Goal: Task Accomplishment & Management: Manage account settings

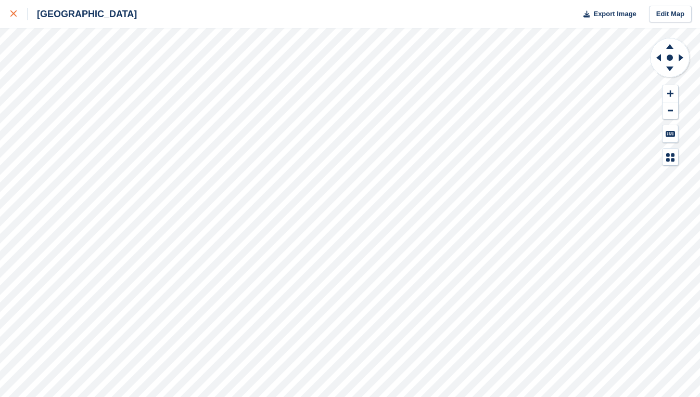
click at [12, 14] on icon at bounding box center [13, 13] width 6 height 6
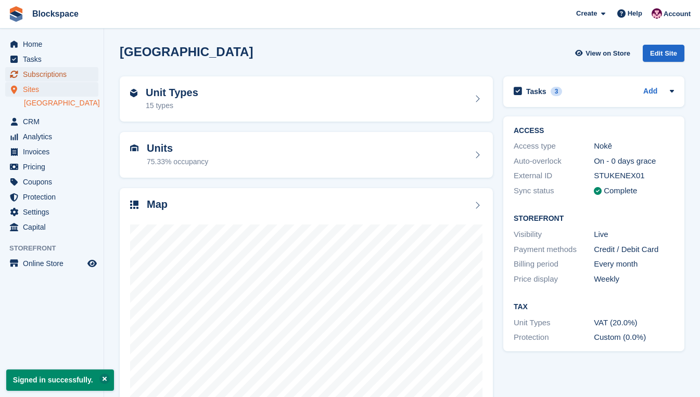
click at [44, 74] on span "Subscriptions" at bounding box center [54, 74] width 62 height 15
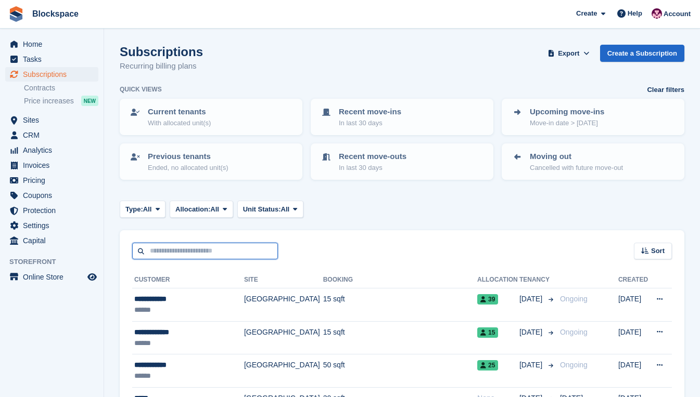
click at [196, 256] on input "text" at bounding box center [205, 251] width 146 height 17
type input "*****"
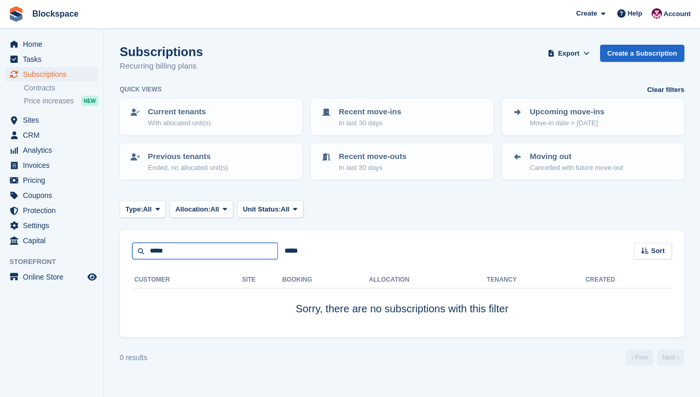
click at [192, 250] on input "*****" at bounding box center [205, 251] width 146 height 17
type input "*******"
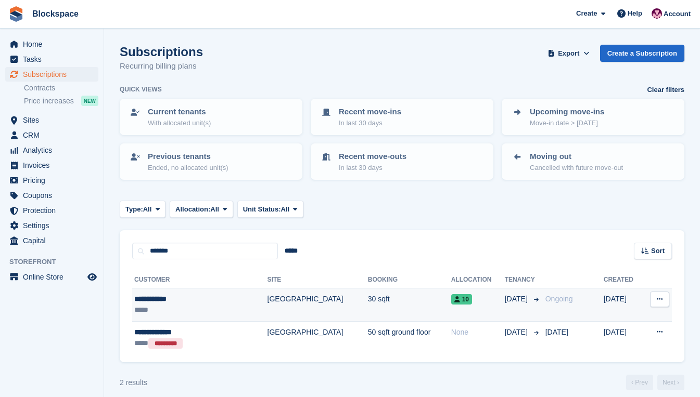
click at [368, 301] on td "30 sqft" at bounding box center [409, 305] width 83 height 33
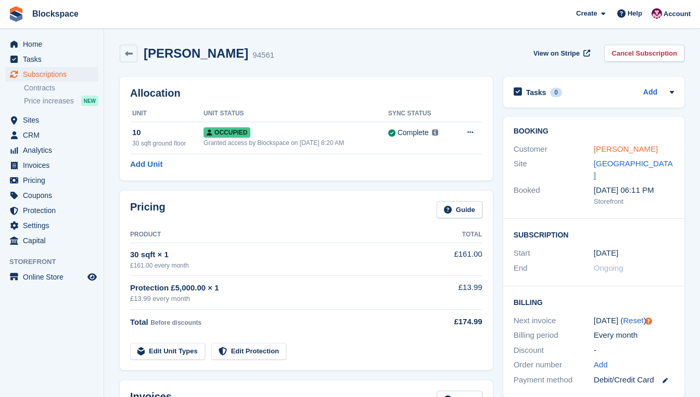
click at [601, 148] on link "Caitlin Jaap" at bounding box center [625, 149] width 64 height 9
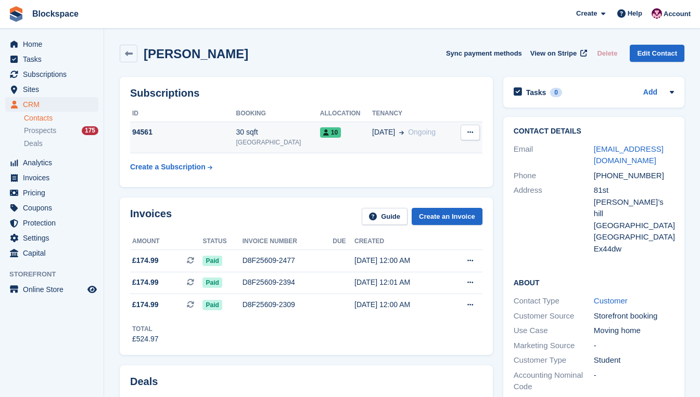
click at [210, 136] on div "94561" at bounding box center [183, 132] width 106 height 11
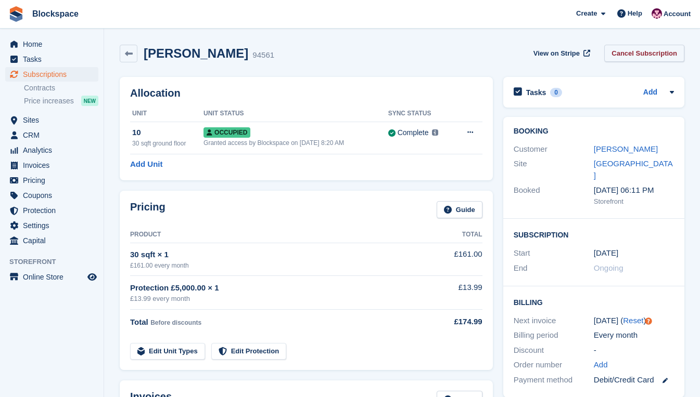
click at [640, 53] on link "Cancel Subscription" at bounding box center [644, 53] width 80 height 17
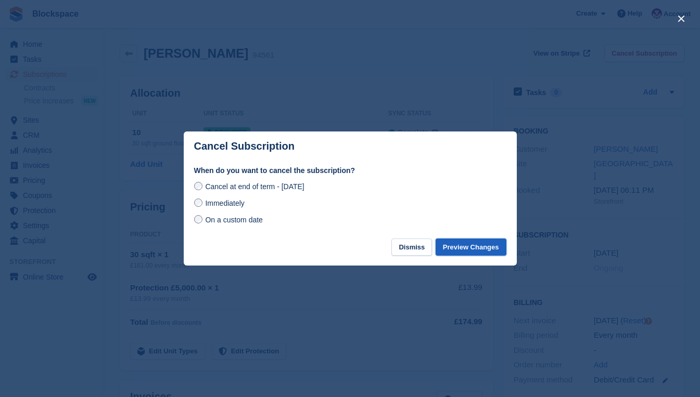
click at [473, 251] on button "Preview Changes" at bounding box center [470, 247] width 71 height 17
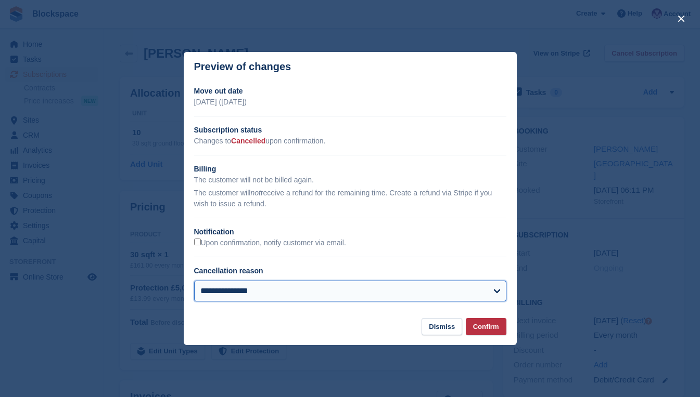
click at [305, 293] on select "**********" at bounding box center [350, 291] width 312 height 21
select select "**********"
click at [194, 282] on select "**********" at bounding box center [350, 291] width 312 height 21
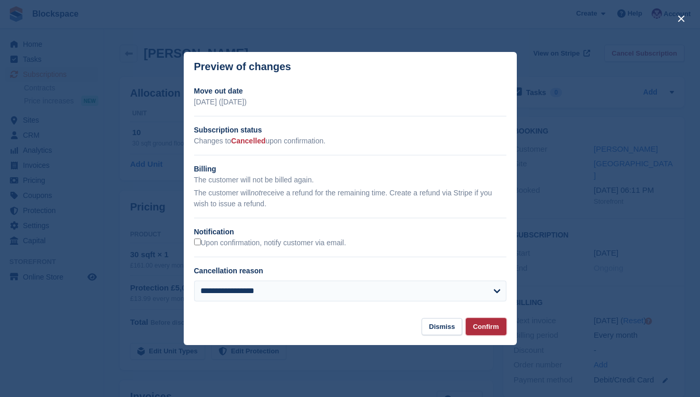
click at [481, 329] on button "Confirm" at bounding box center [485, 326] width 41 height 17
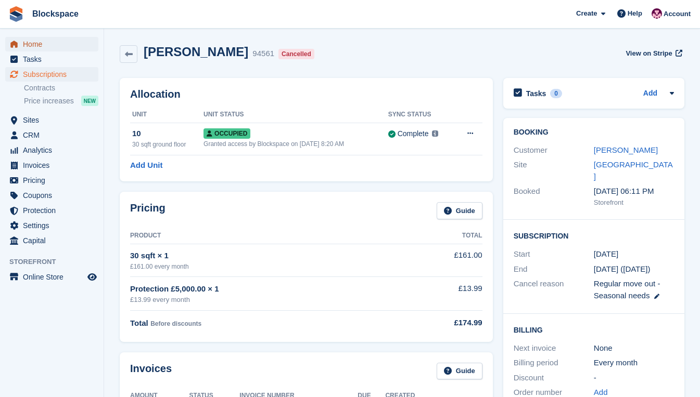
click at [35, 42] on span "Home" at bounding box center [54, 44] width 62 height 15
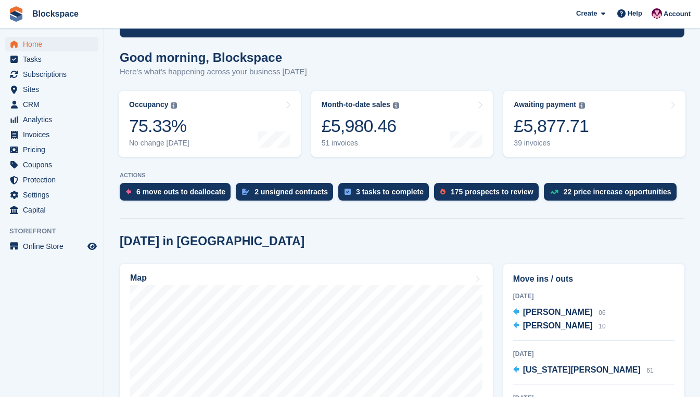
scroll to position [208, 0]
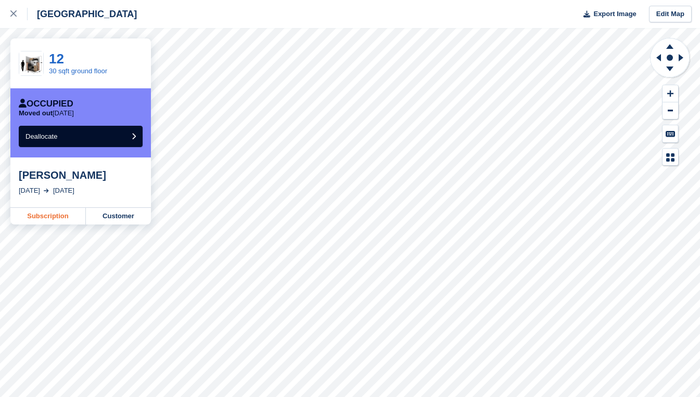
click at [54, 217] on link "Subscription" at bounding box center [47, 216] width 75 height 17
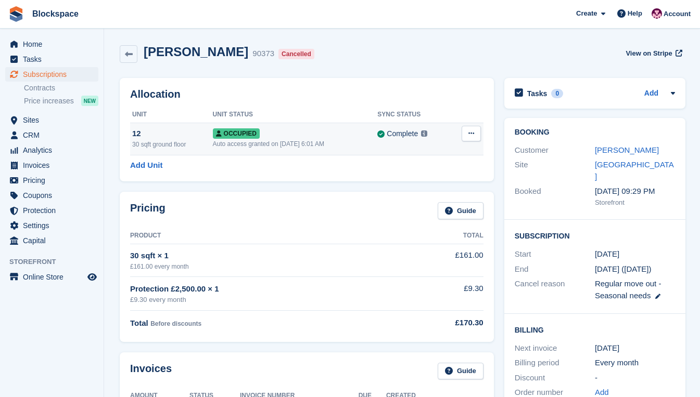
click at [472, 132] on icon at bounding box center [471, 133] width 6 height 7
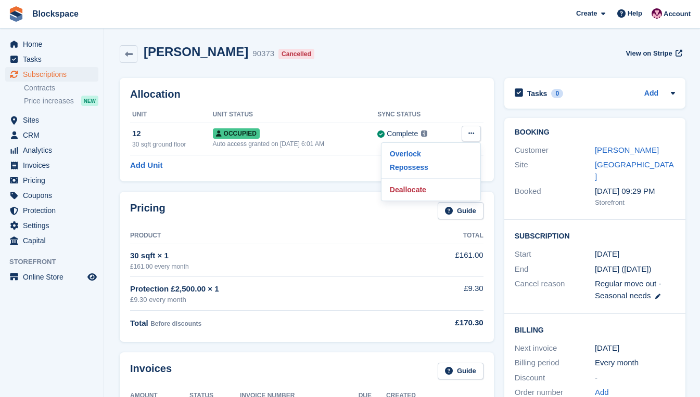
click at [314, 95] on h2 "Allocation" at bounding box center [306, 94] width 353 height 12
click at [30, 47] on span "Home" at bounding box center [54, 44] width 62 height 15
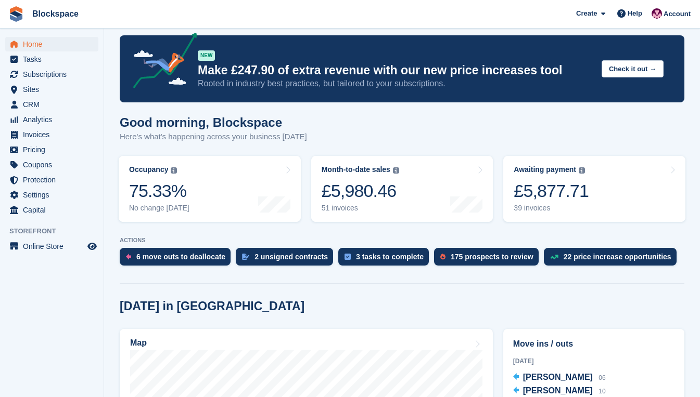
scroll to position [208, 0]
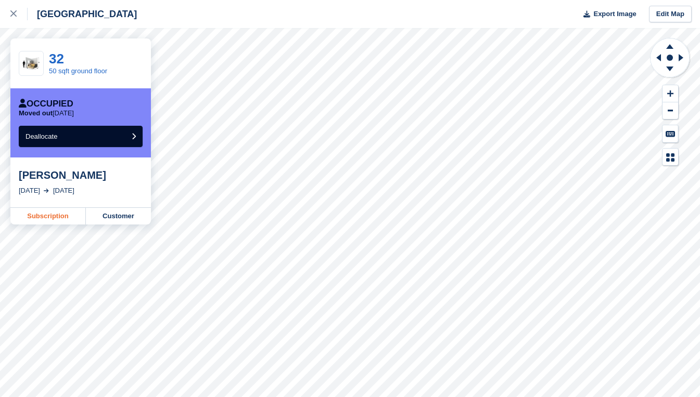
click at [56, 215] on link "Subscription" at bounding box center [47, 216] width 75 height 17
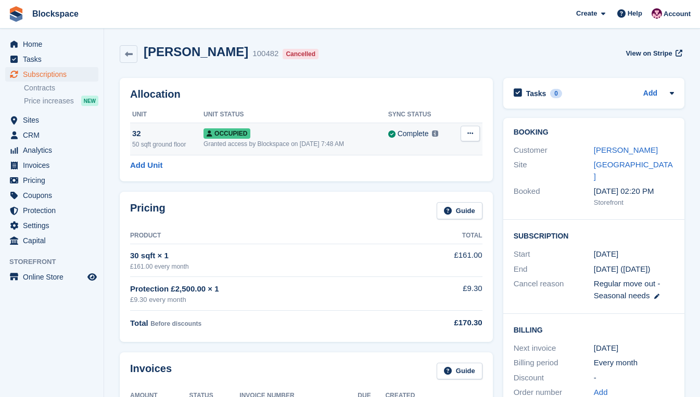
click at [470, 138] on button at bounding box center [469, 134] width 19 height 16
click at [426, 192] on p "Deallocate" at bounding box center [429, 190] width 90 height 14
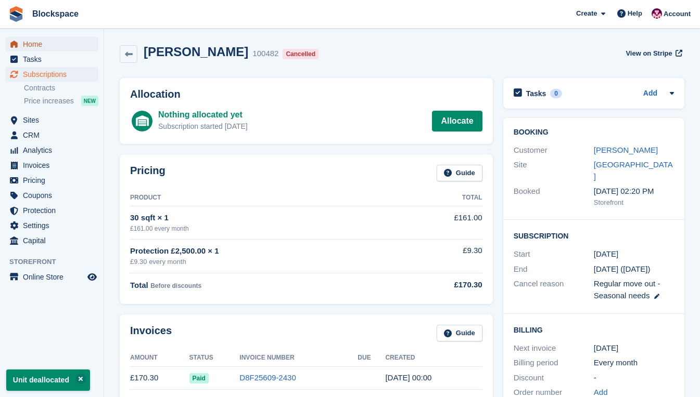
click at [31, 46] on span "Home" at bounding box center [54, 44] width 62 height 15
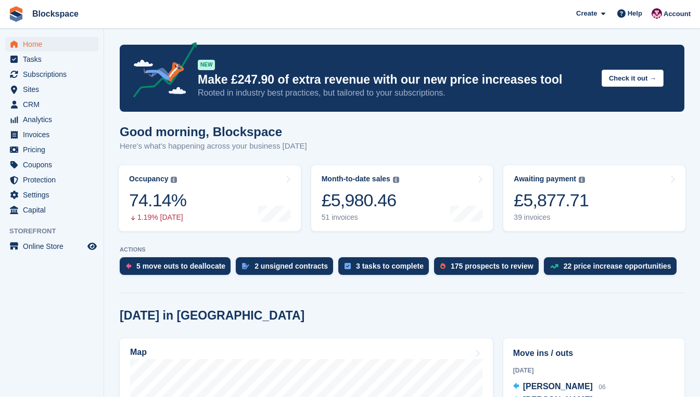
scroll to position [364, 0]
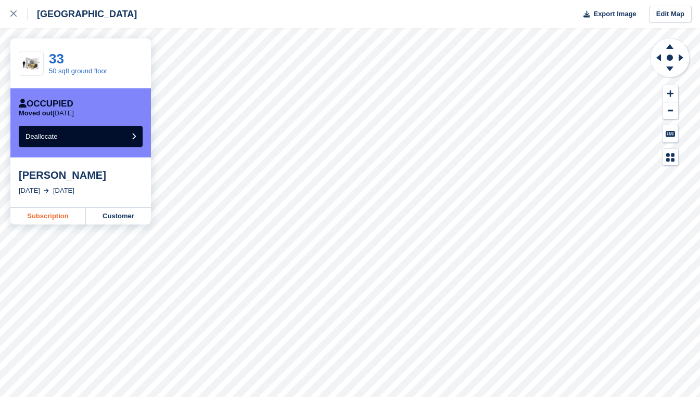
click at [50, 217] on link "Subscription" at bounding box center [47, 216] width 75 height 17
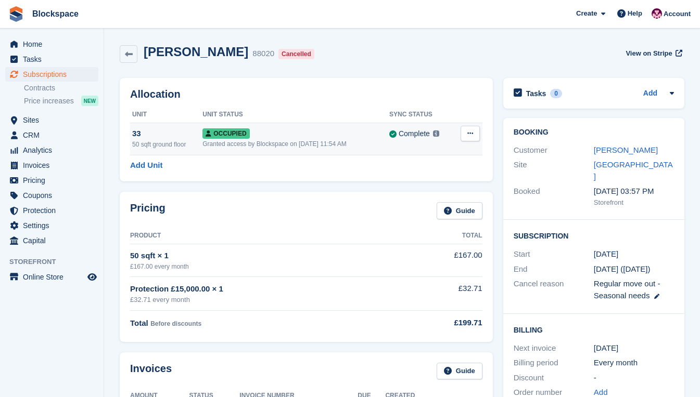
click at [470, 136] on icon at bounding box center [470, 133] width 6 height 7
click at [420, 189] on p "Deallocate" at bounding box center [429, 190] width 90 height 14
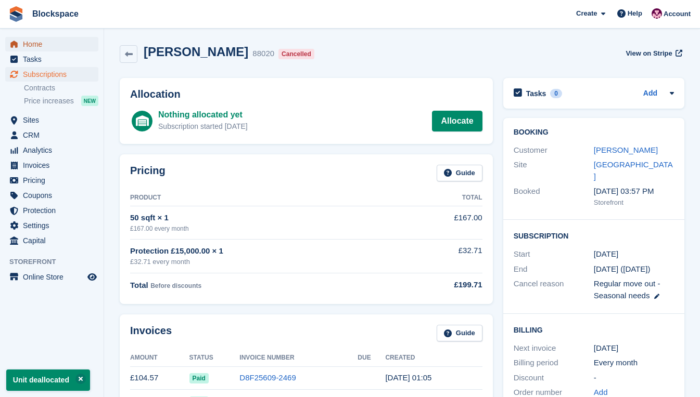
click at [33, 49] on span "Home" at bounding box center [54, 44] width 62 height 15
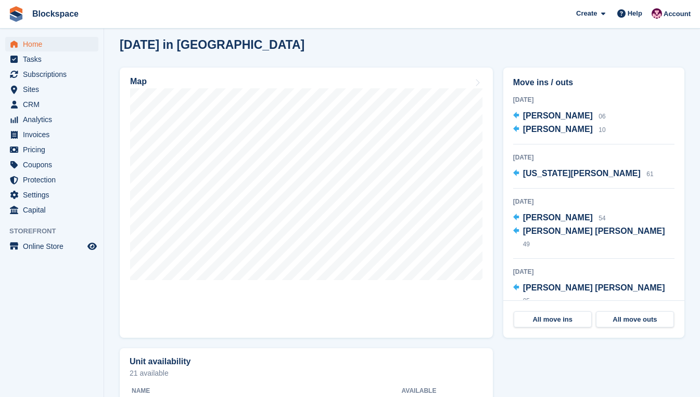
scroll to position [312, 0]
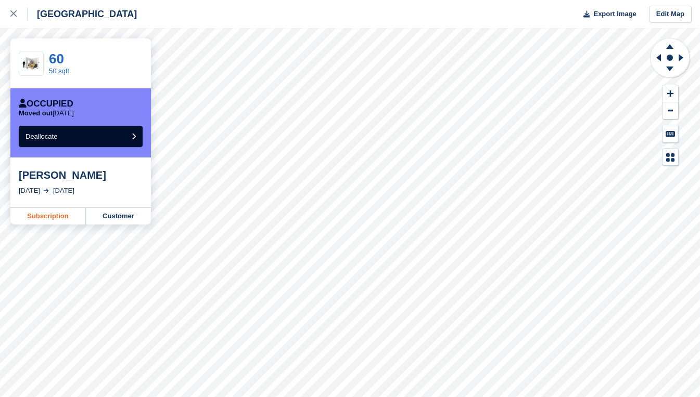
click at [67, 215] on link "Subscription" at bounding box center [47, 216] width 75 height 17
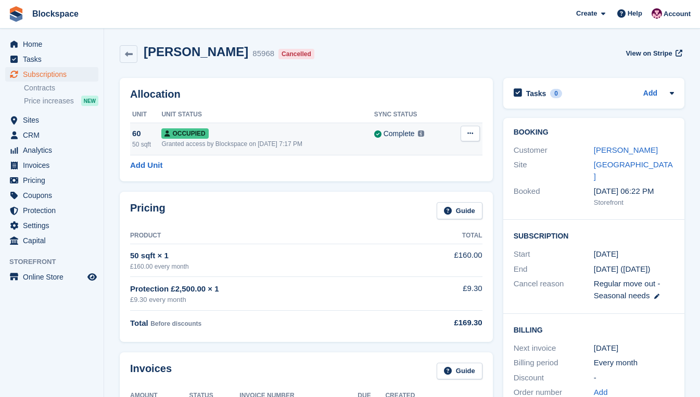
click at [465, 134] on button at bounding box center [469, 134] width 19 height 16
click at [428, 192] on p "Deallocate" at bounding box center [429, 190] width 90 height 14
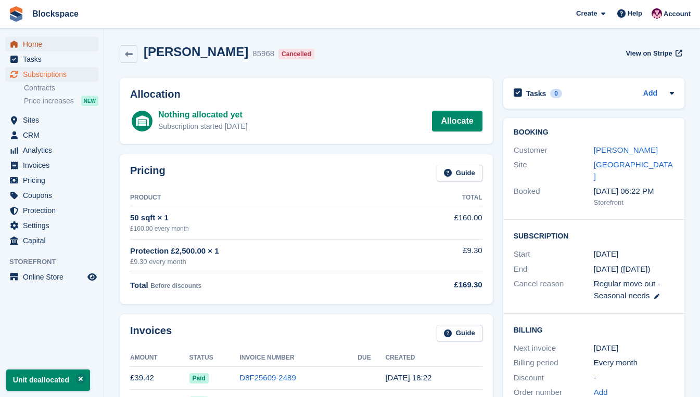
click at [35, 45] on span "Home" at bounding box center [54, 44] width 62 height 15
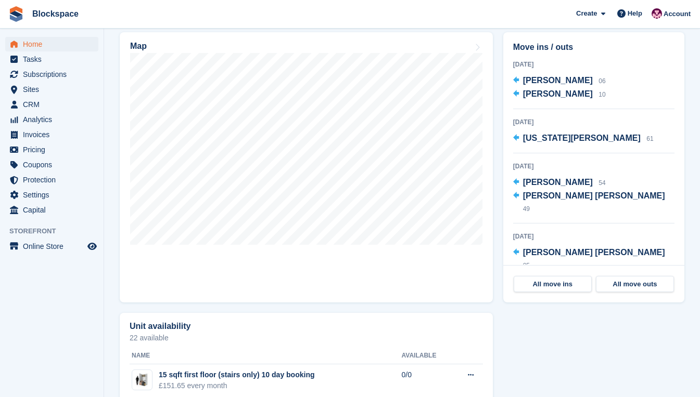
scroll to position [312, 0]
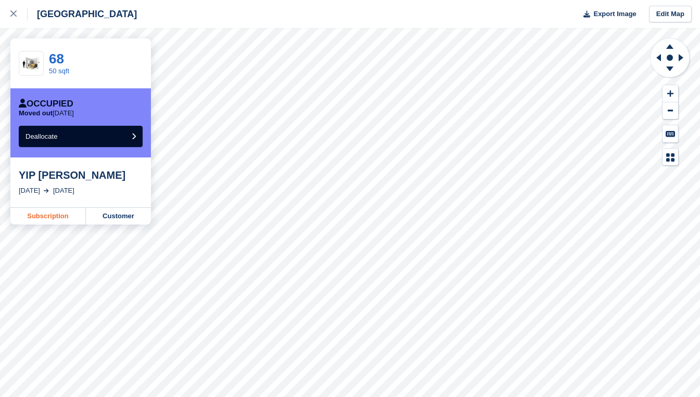
click at [54, 214] on link "Subscription" at bounding box center [47, 216] width 75 height 17
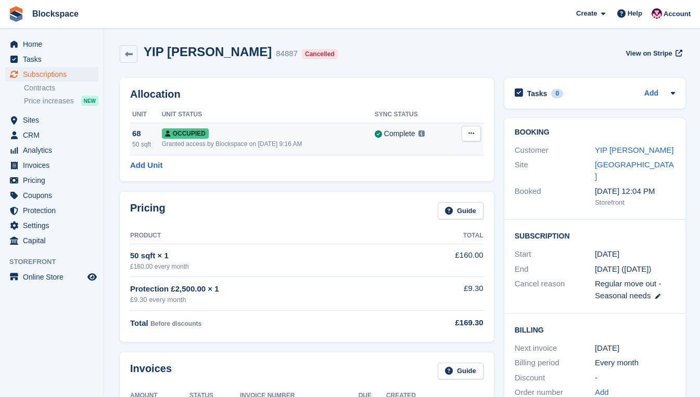
click at [465, 136] on button at bounding box center [470, 134] width 19 height 16
click at [420, 189] on p "Deallocate" at bounding box center [430, 190] width 90 height 14
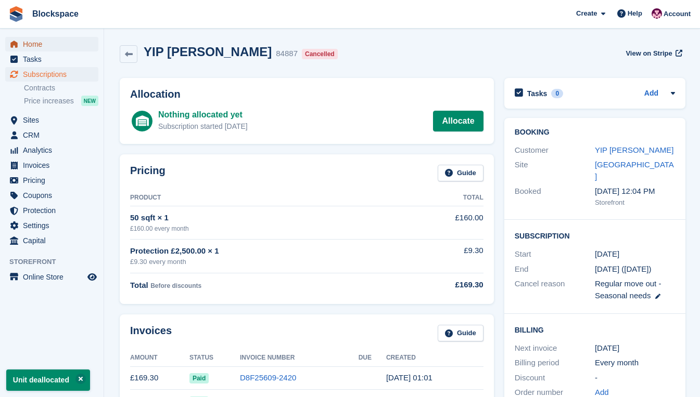
click at [34, 42] on span "Home" at bounding box center [54, 44] width 62 height 15
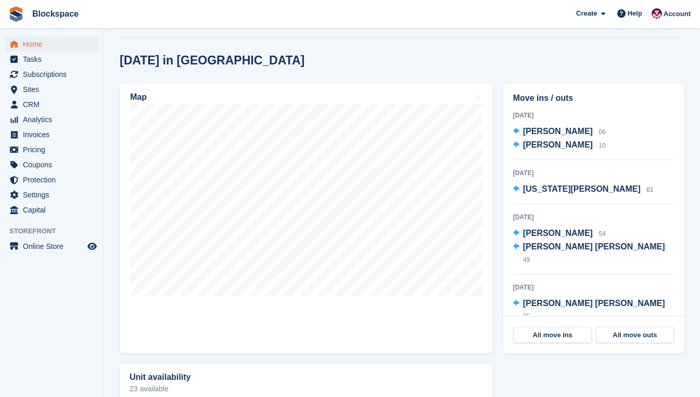
scroll to position [260, 0]
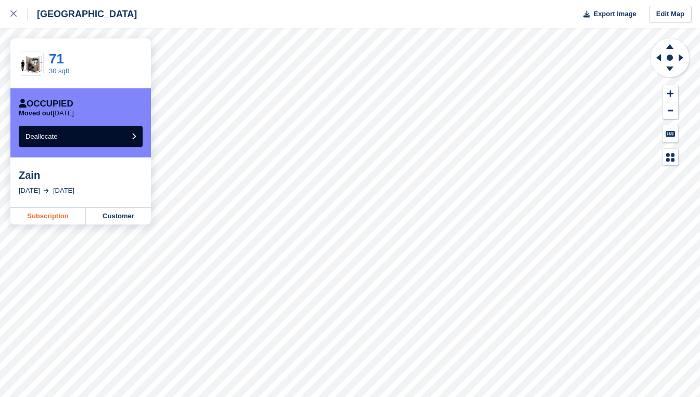
click at [51, 216] on link "Subscription" at bounding box center [47, 216] width 75 height 17
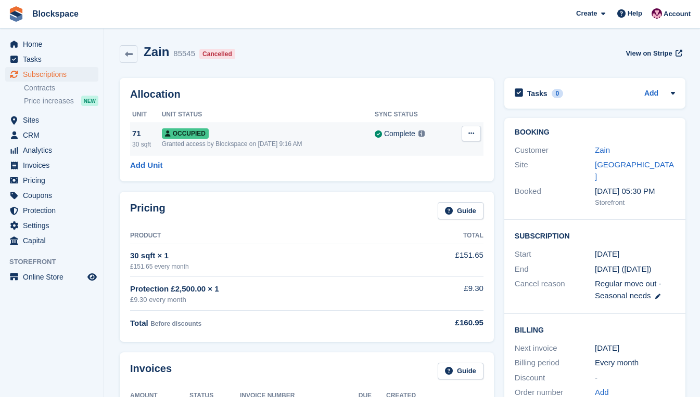
click at [468, 133] on icon at bounding box center [471, 133] width 6 height 7
click at [428, 190] on p "Deallocate" at bounding box center [430, 190] width 90 height 14
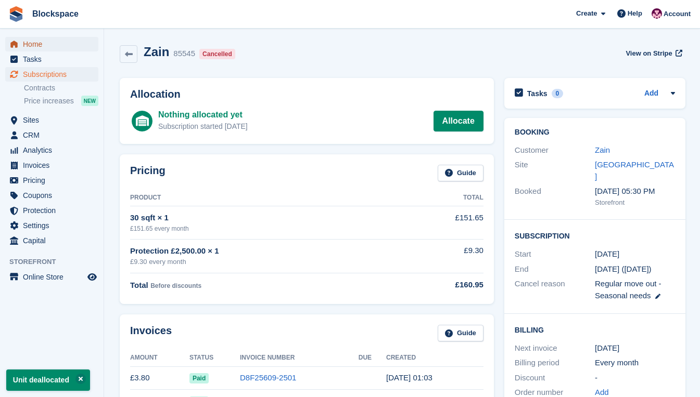
click at [43, 46] on span "Home" at bounding box center [54, 44] width 62 height 15
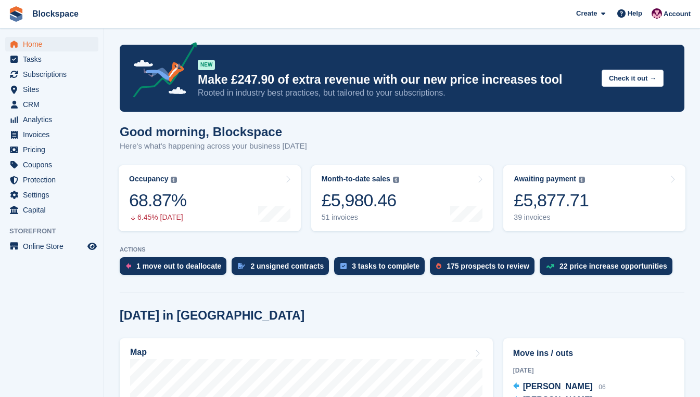
scroll to position [156, 0]
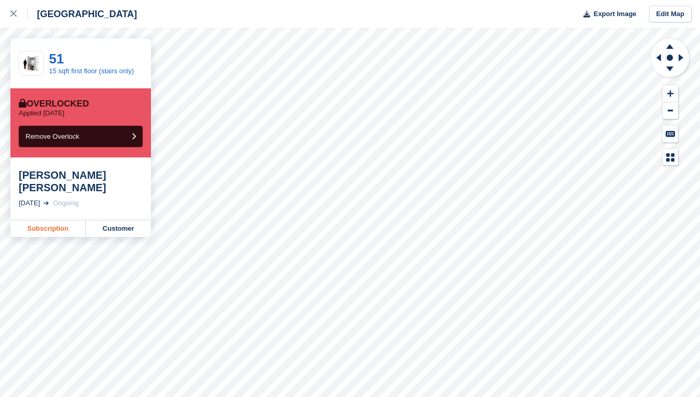
click at [63, 221] on link "Subscription" at bounding box center [47, 229] width 75 height 17
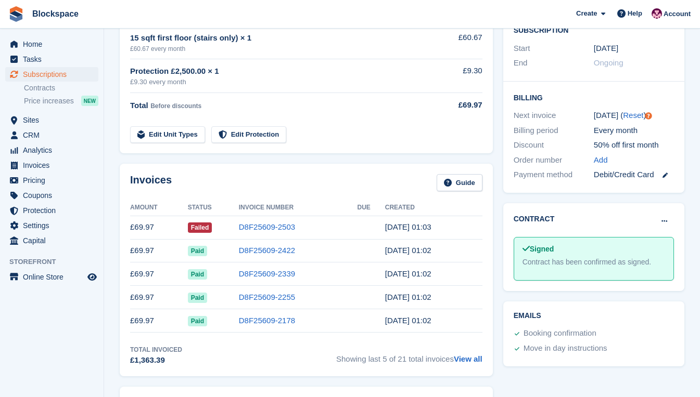
scroll to position [260, 0]
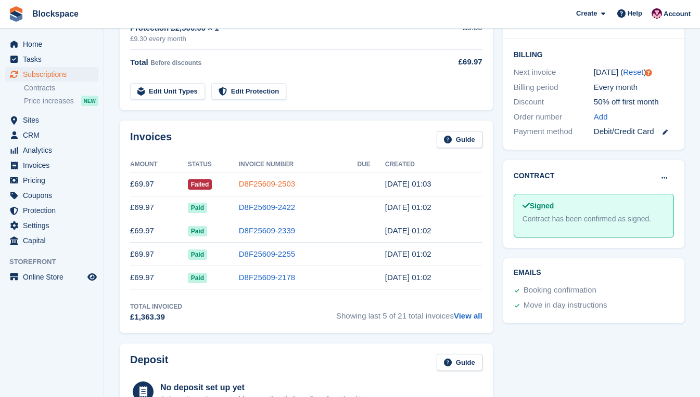
click at [280, 185] on link "D8F25609-2503" at bounding box center [267, 183] width 56 height 9
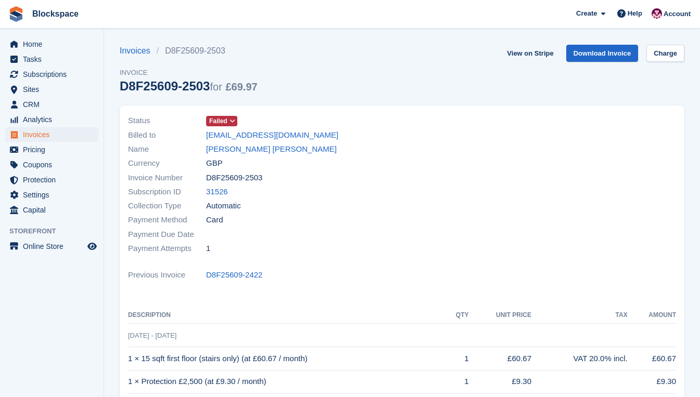
click at [229, 121] on icon at bounding box center [232, 121] width 6 height 6
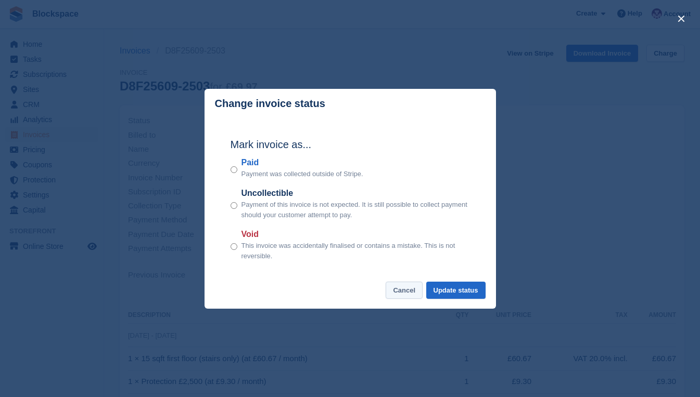
click at [406, 290] on button "Cancel" at bounding box center [403, 290] width 37 height 17
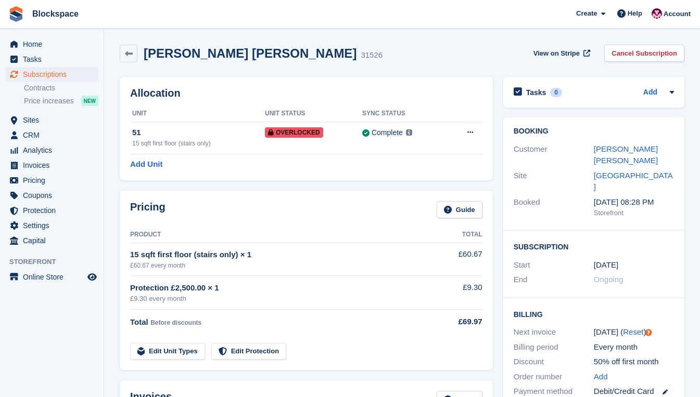
click at [625, 154] on div "Megan Stillingfleet Smith" at bounding box center [633, 155] width 80 height 23
click at [624, 150] on link "Megan Stillingfleet Smith" at bounding box center [625, 155] width 64 height 21
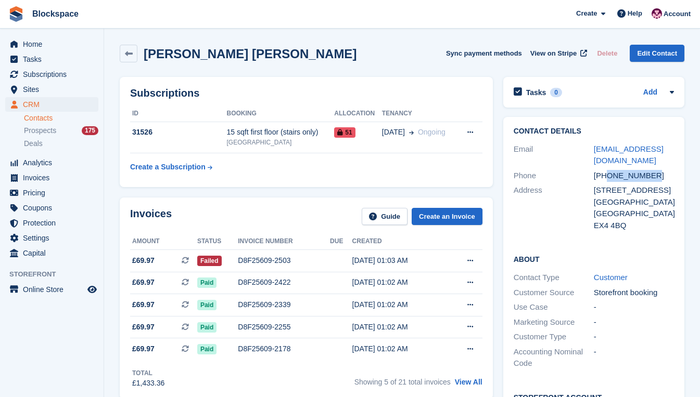
drag, startPoint x: 649, startPoint y: 177, endPoint x: 607, endPoint y: 178, distance: 41.6
click at [607, 178] on div "+447837175755" at bounding box center [633, 176] width 80 height 12
copy div "7837175755"
click at [522, 221] on div "Address" at bounding box center [553, 208] width 80 height 47
click at [29, 47] on span "Home" at bounding box center [54, 44] width 62 height 15
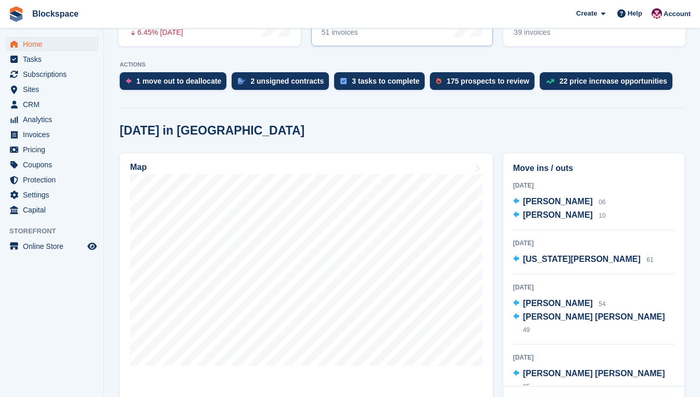
scroll to position [208, 0]
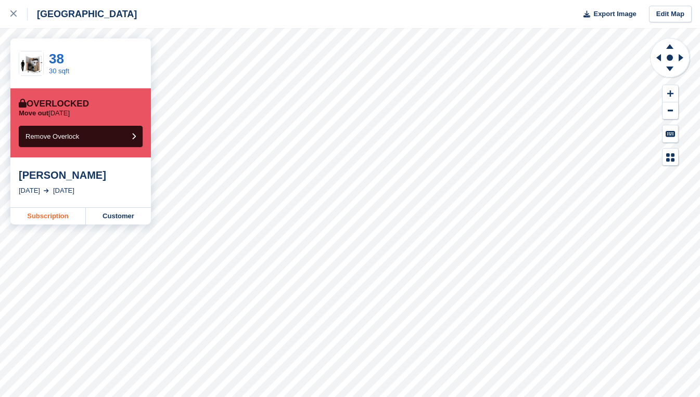
click at [51, 217] on link "Subscription" at bounding box center [47, 216] width 75 height 17
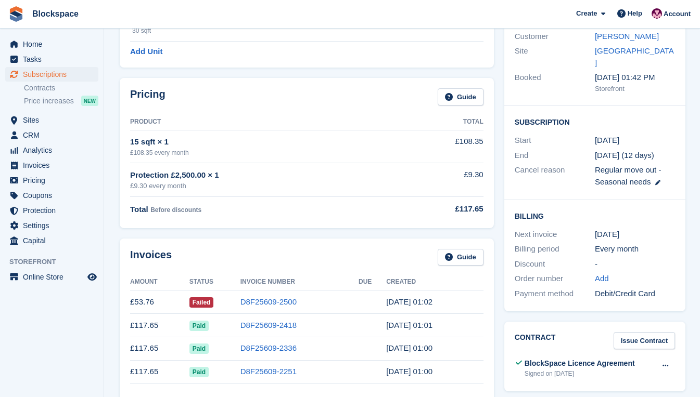
scroll to position [156, 0]
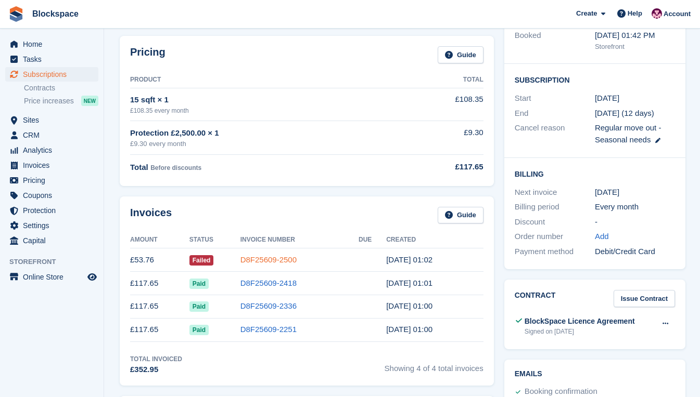
click at [274, 260] on link "D8F25609-2500" at bounding box center [268, 259] width 56 height 9
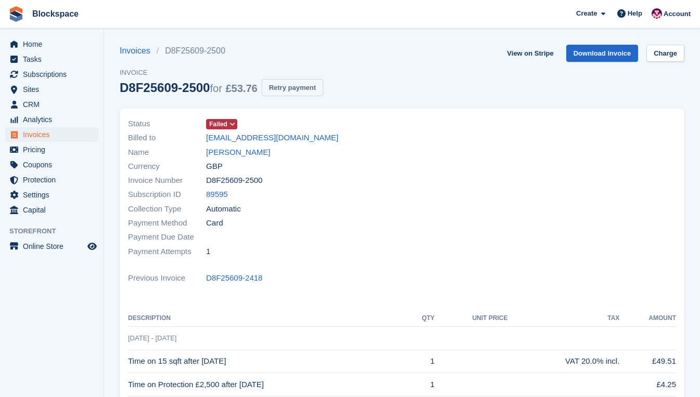
click at [305, 87] on button "Retry payment" at bounding box center [292, 87] width 61 height 17
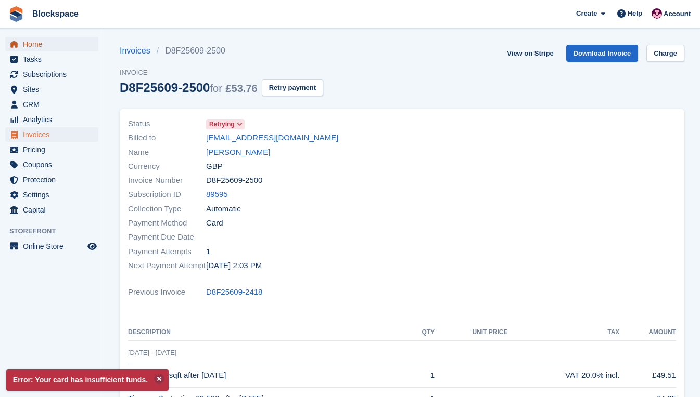
click at [42, 45] on span "Home" at bounding box center [54, 44] width 62 height 15
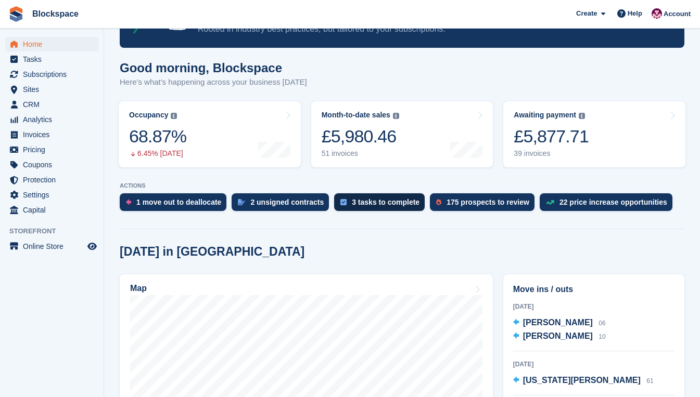
scroll to position [208, 0]
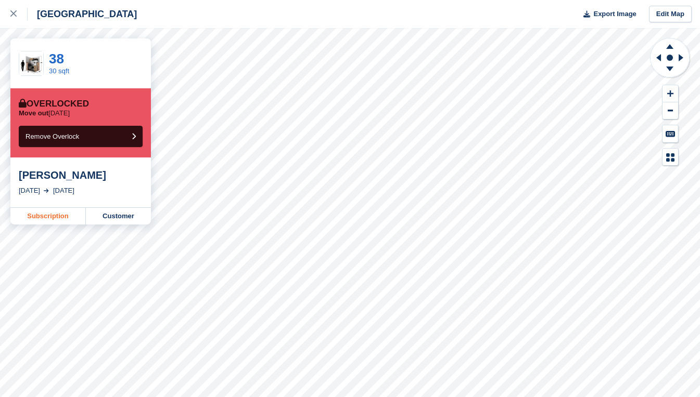
click at [46, 216] on link "Subscription" at bounding box center [47, 216] width 75 height 17
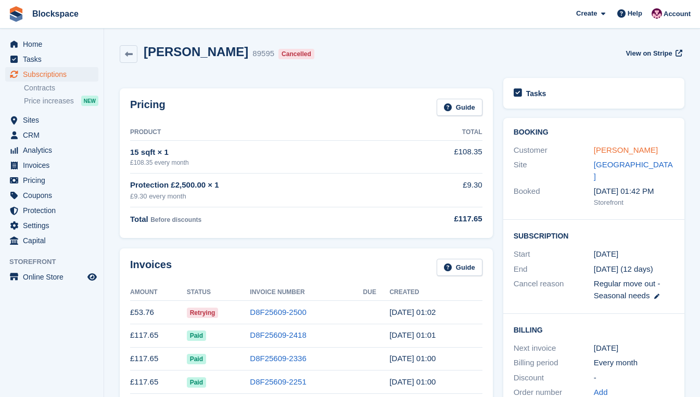
drag, startPoint x: 0, startPoint y: 0, endPoint x: 608, endPoint y: 151, distance: 626.9
click at [608, 151] on link "[PERSON_NAME]" at bounding box center [625, 150] width 64 height 9
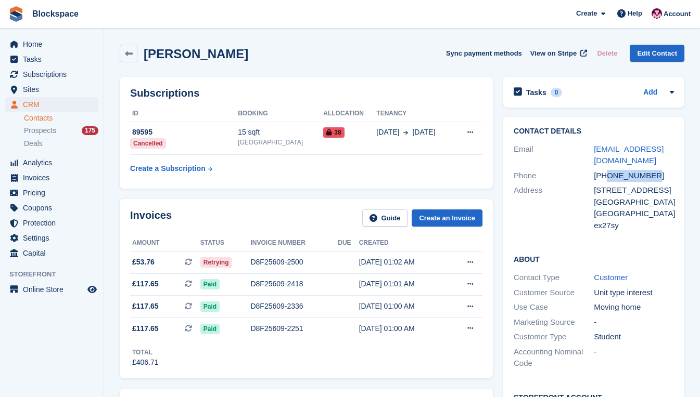
drag, startPoint x: 655, startPoint y: 175, endPoint x: 605, endPoint y: 175, distance: 49.9
click at [605, 175] on div "[PHONE_NUMBER]" at bounding box center [633, 176] width 80 height 12
copy div "7710505748"
click at [623, 255] on h2 "About" at bounding box center [593, 259] width 160 height 10
click at [33, 45] on span "Home" at bounding box center [54, 44] width 62 height 15
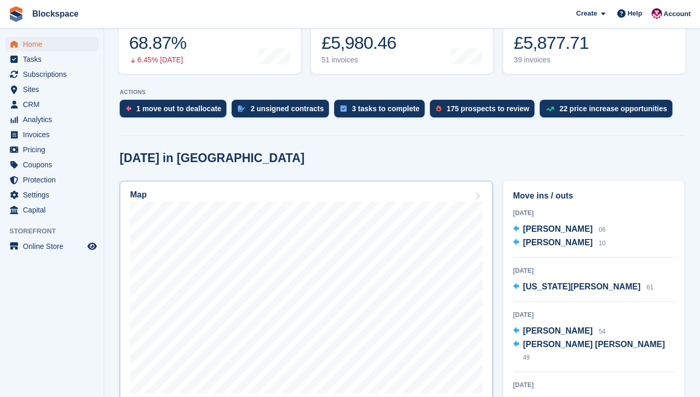
scroll to position [52, 0]
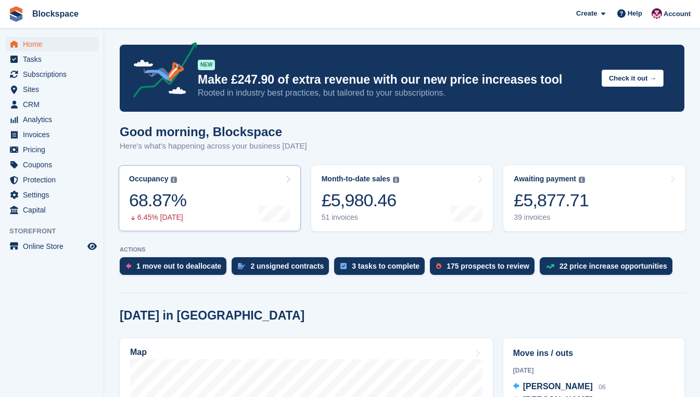
scroll to position [208, 0]
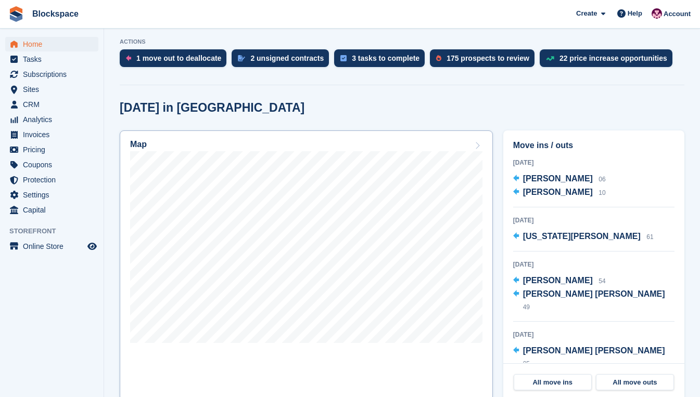
click at [307, 134] on link "Map" at bounding box center [306, 266] width 373 height 270
